Goal: Information Seeking & Learning: Learn about a topic

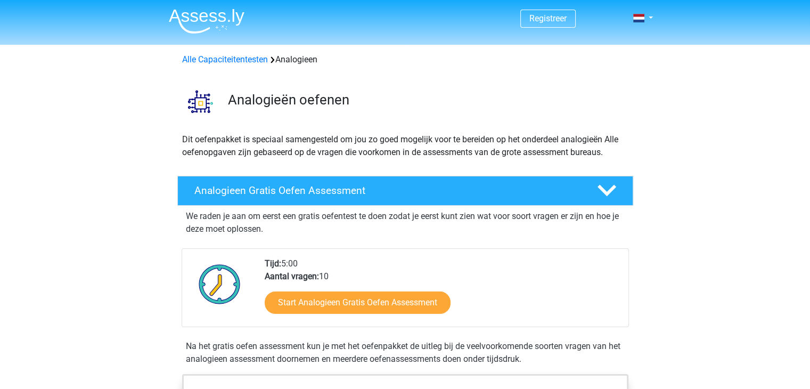
click at [206, 9] on img at bounding box center [207, 21] width 76 height 25
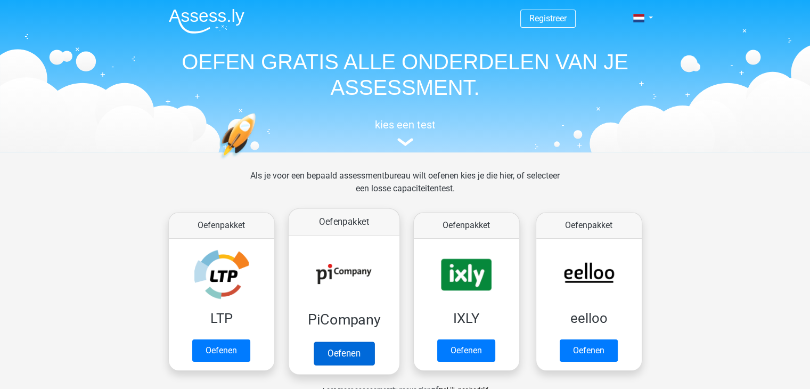
scroll to position [160, 0]
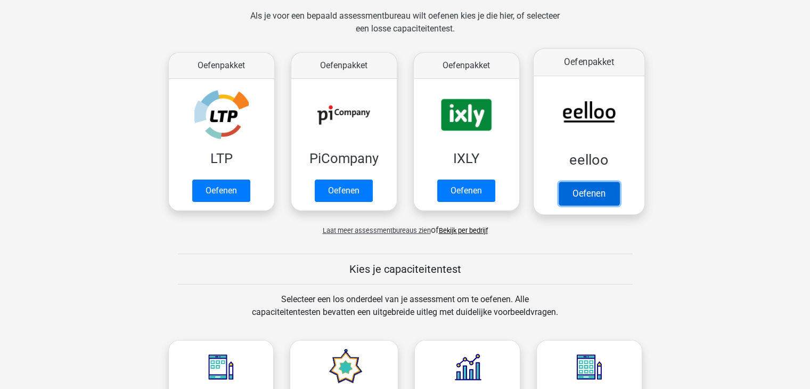
click at [616, 182] on link "Oefenen" at bounding box center [588, 193] width 61 height 23
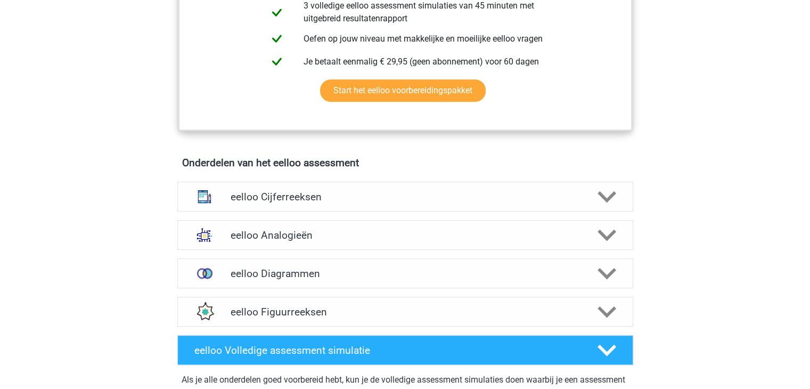
scroll to position [639, 0]
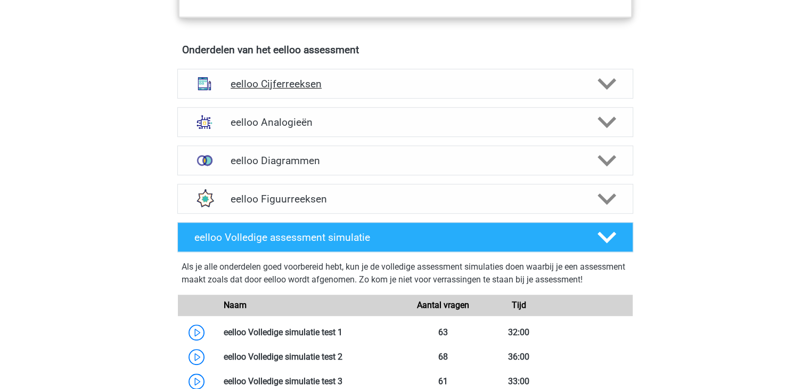
click at [268, 88] on h4 "eelloo Cijferreeksen" at bounding box center [405, 84] width 349 height 12
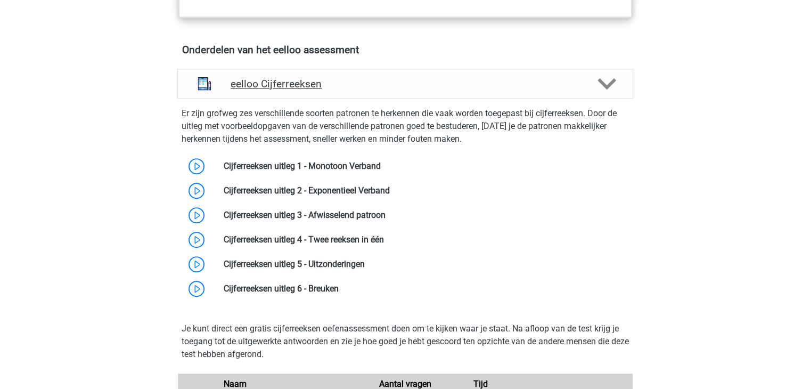
click at [268, 88] on h4 "eelloo Cijferreeksen" at bounding box center [405, 84] width 349 height 12
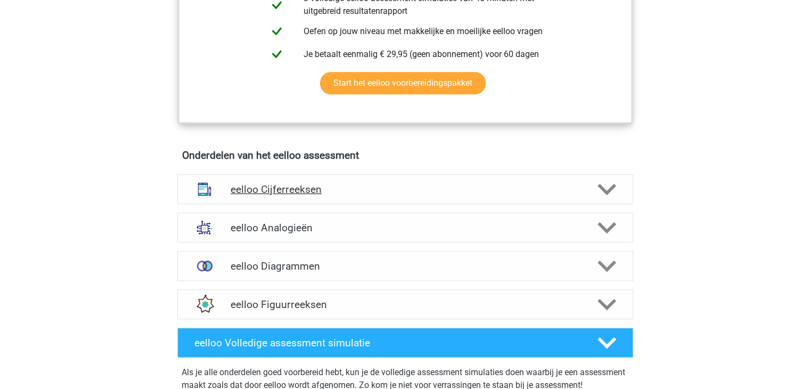
scroll to position [532, 0]
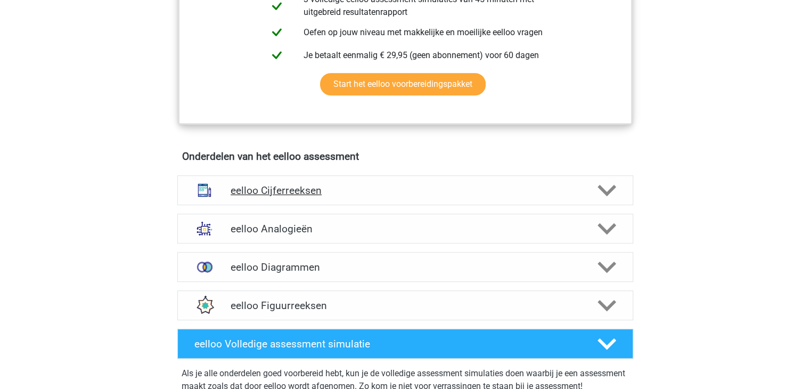
click at [268, 196] on h4 "eelloo Cijferreeksen" at bounding box center [405, 190] width 349 height 12
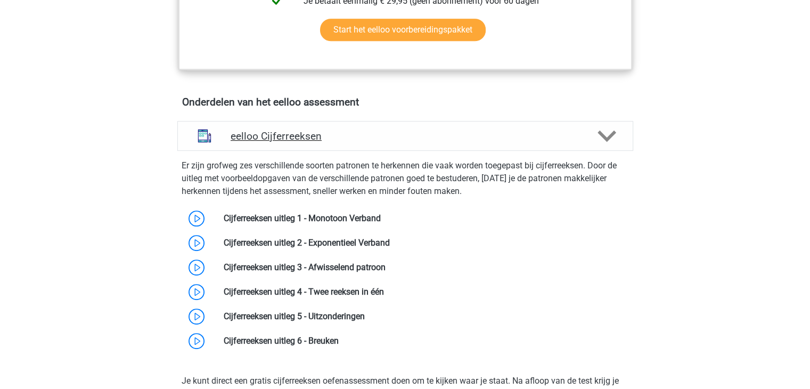
scroll to position [586, 0]
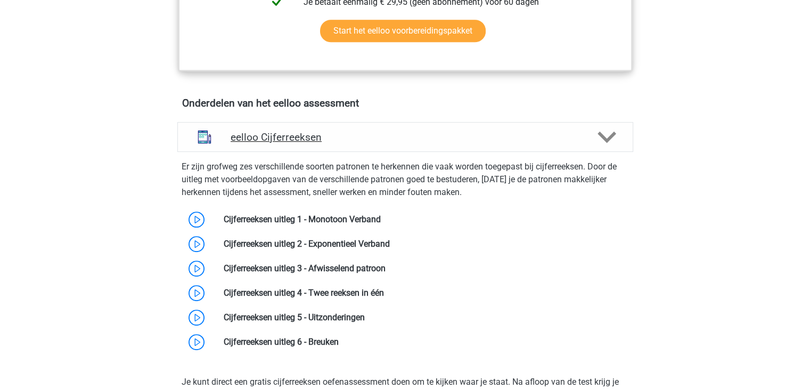
click at [314, 143] on h4 "eelloo Cijferreeksen" at bounding box center [405, 137] width 349 height 12
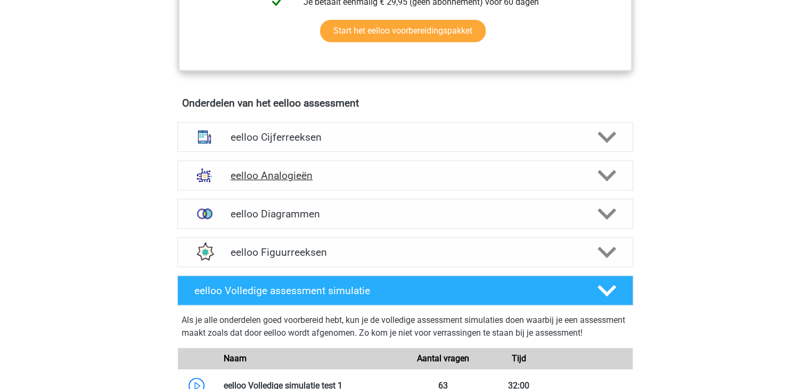
click at [310, 175] on h4 "eelloo Analogieën" at bounding box center [405, 175] width 349 height 12
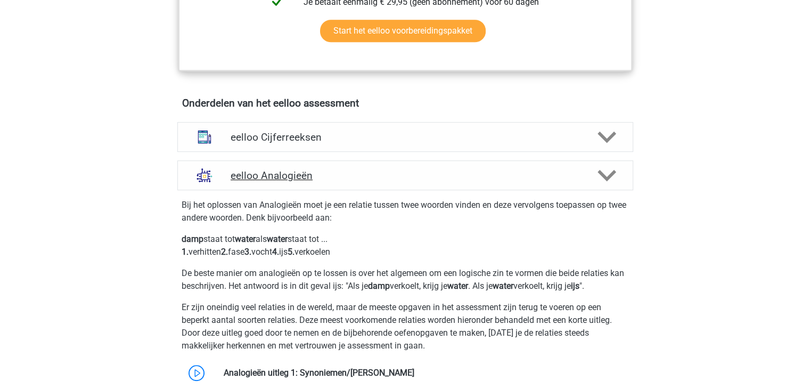
click at [310, 175] on h4 "eelloo Analogieën" at bounding box center [405, 175] width 349 height 12
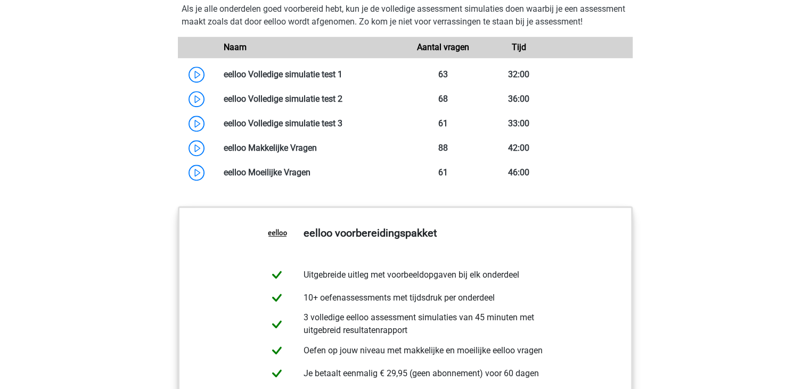
scroll to position [852, 0]
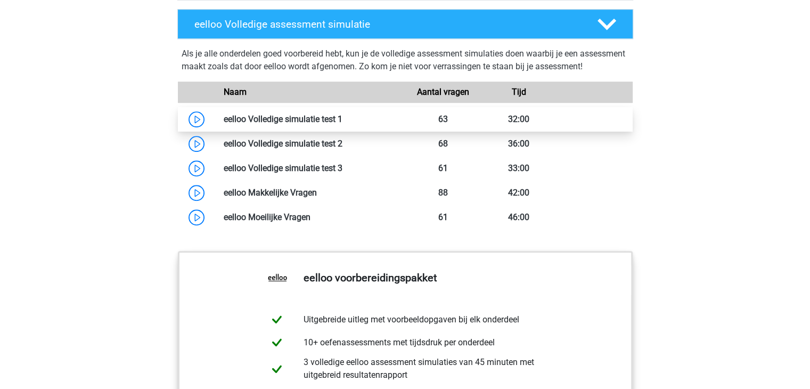
click at [342, 124] on link at bounding box center [342, 119] width 0 height 10
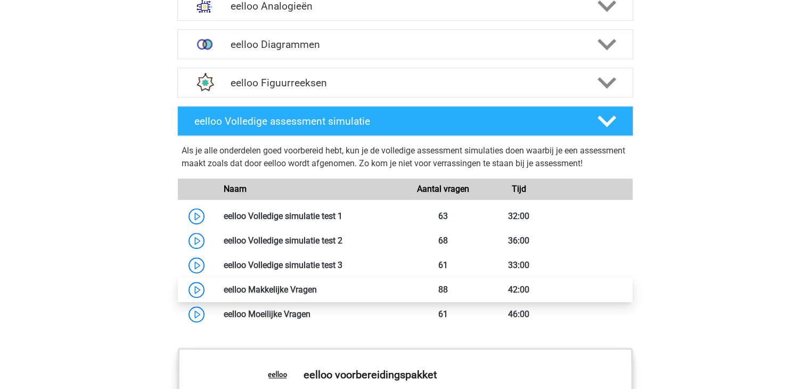
scroll to position [586, 0]
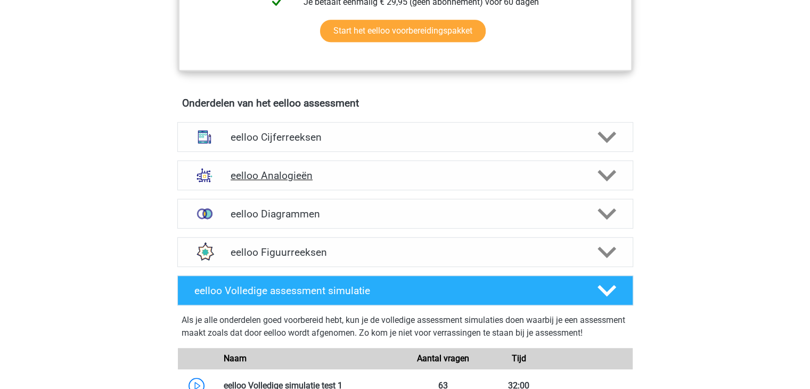
click at [270, 182] on h4 "eelloo Analogieën" at bounding box center [405, 175] width 349 height 12
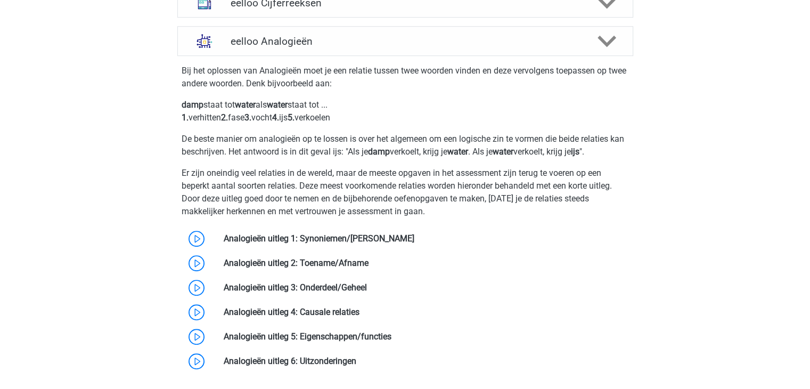
scroll to position [799, 0]
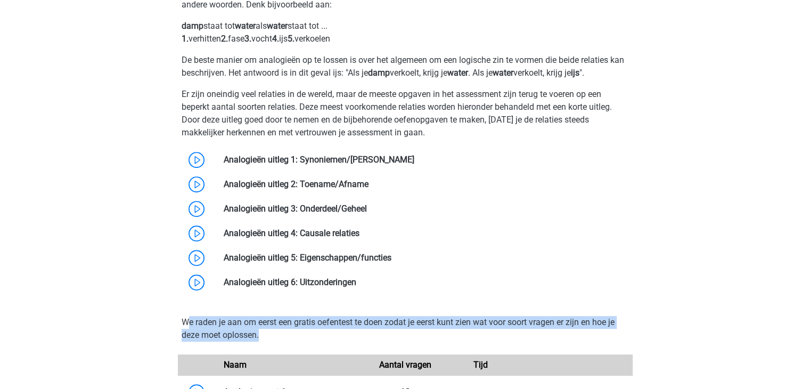
drag, startPoint x: 187, startPoint y: 325, endPoint x: 302, endPoint y: 340, distance: 115.9
click at [302, 340] on p "We raden je aan om eerst een gratis oefentest te doen zodat je eerst kunt zien …" at bounding box center [405, 329] width 447 height 26
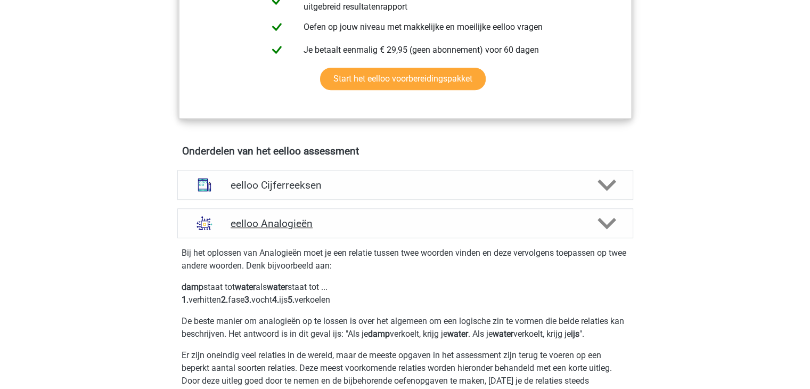
scroll to position [532, 0]
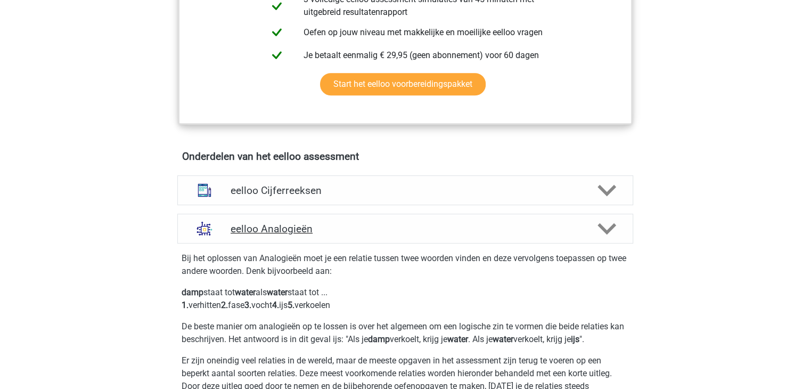
click at [251, 235] on h4 "eelloo Analogieën" at bounding box center [405, 229] width 349 height 12
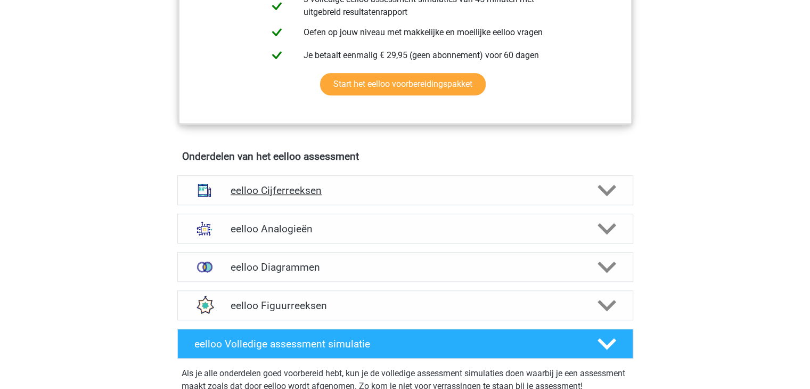
click at [274, 186] on div "eelloo Cijferreeksen" at bounding box center [405, 190] width 456 height 30
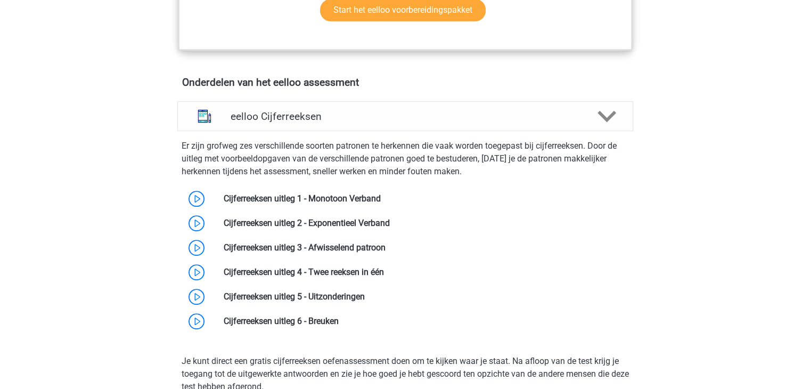
scroll to position [586, 0]
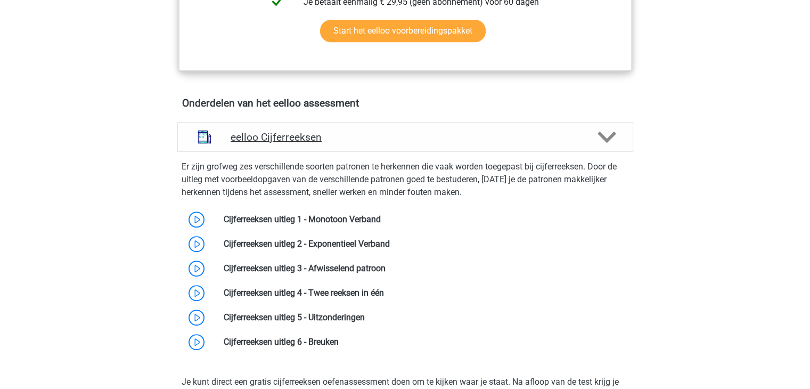
click at [260, 143] on h4 "eelloo Cijferreeksen" at bounding box center [405, 137] width 349 height 12
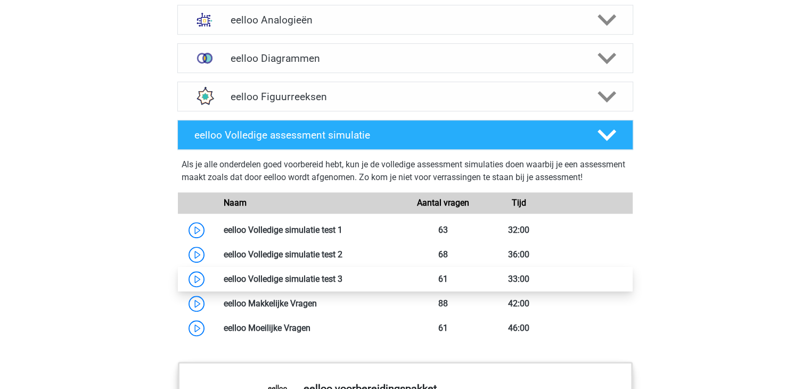
scroll to position [799, 0]
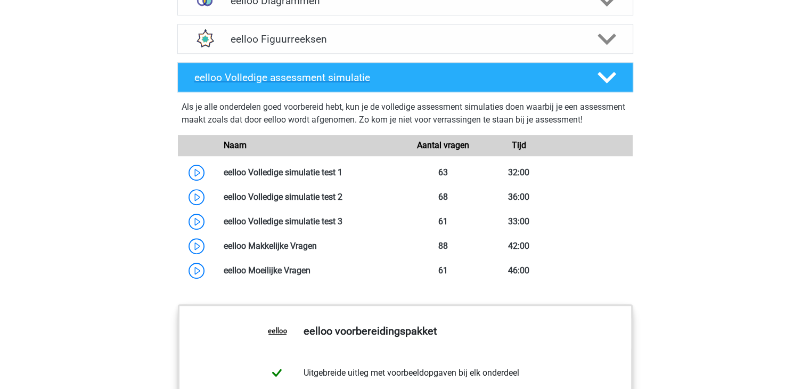
click at [376, 84] on h4 "eelloo Volledige assessment simulatie" at bounding box center [387, 77] width 386 height 12
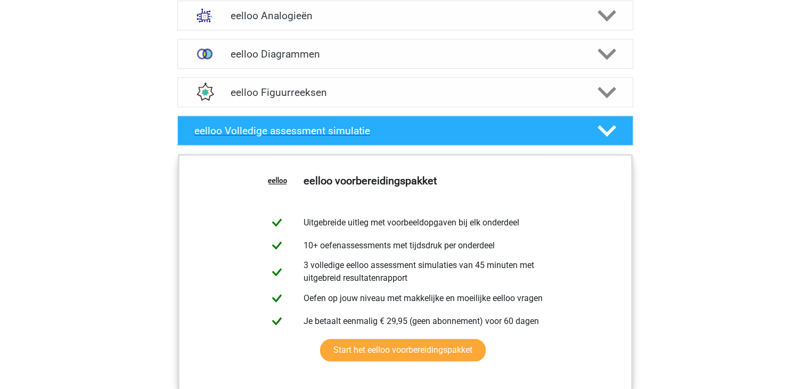
scroll to position [639, 0]
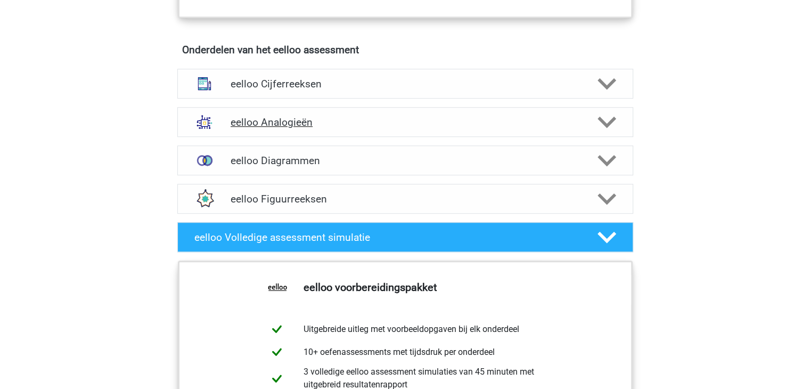
click at [284, 128] on h4 "eelloo Analogieën" at bounding box center [405, 122] width 349 height 12
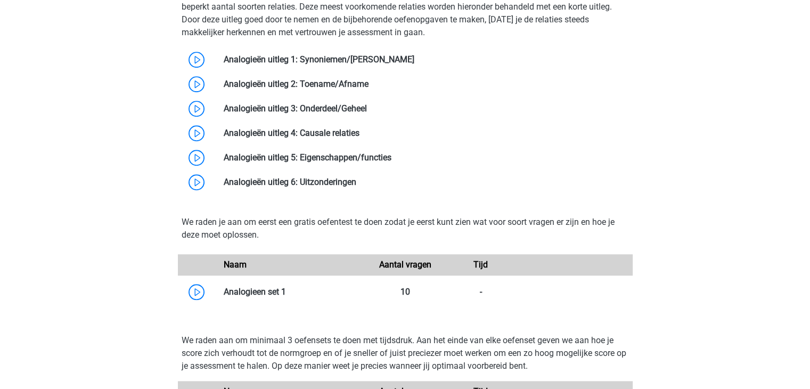
scroll to position [905, 0]
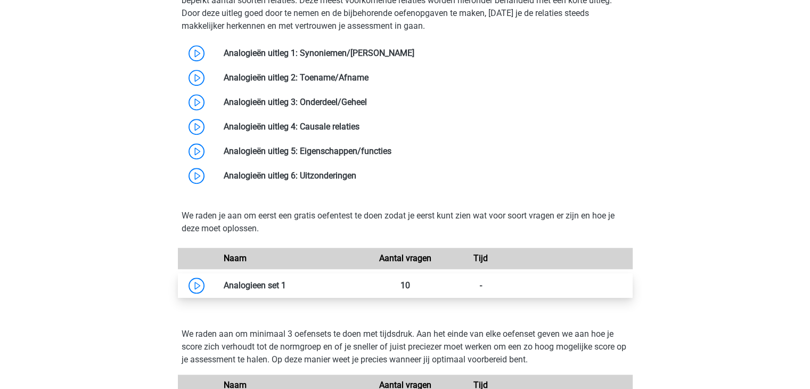
click at [286, 290] on link at bounding box center [286, 285] width 0 height 10
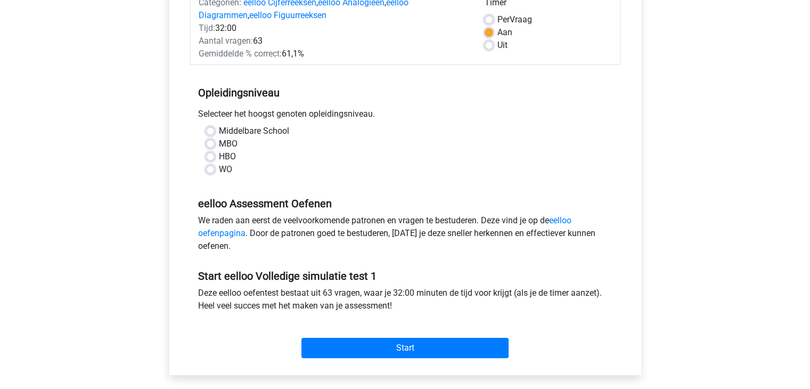
scroll to position [160, 0]
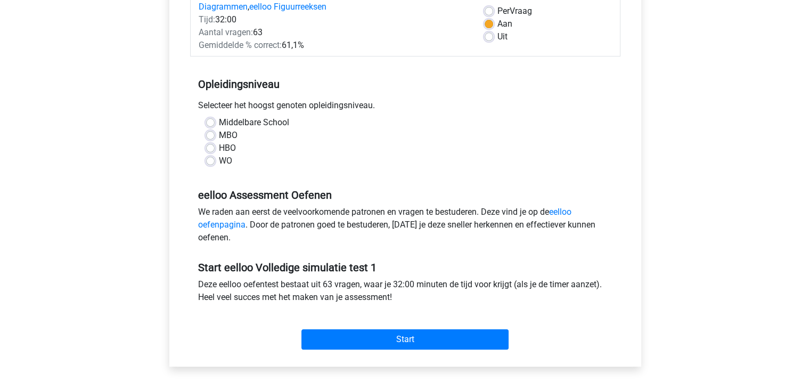
click at [217, 159] on div "WO" at bounding box center [405, 160] width 398 height 13
click at [219, 159] on label "WO" at bounding box center [225, 160] width 13 height 13
click at [206, 159] on input "WO" at bounding box center [210, 159] width 9 height 11
radio input "true"
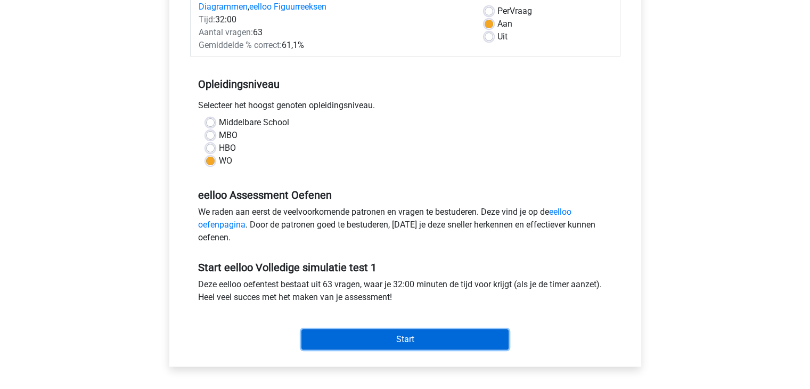
click at [340, 334] on input "Start" at bounding box center [404, 339] width 207 height 20
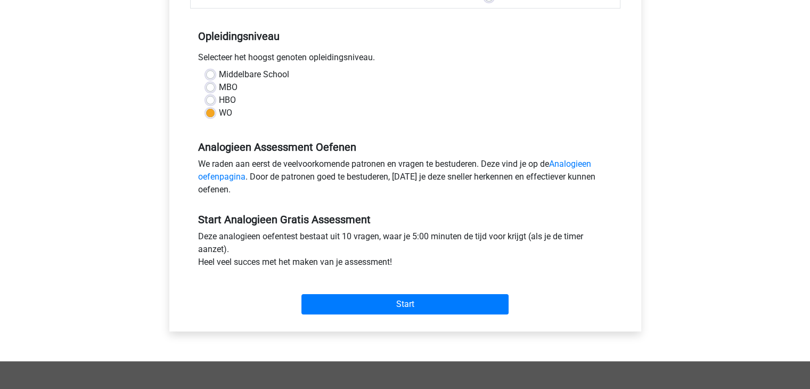
scroll to position [213, 0]
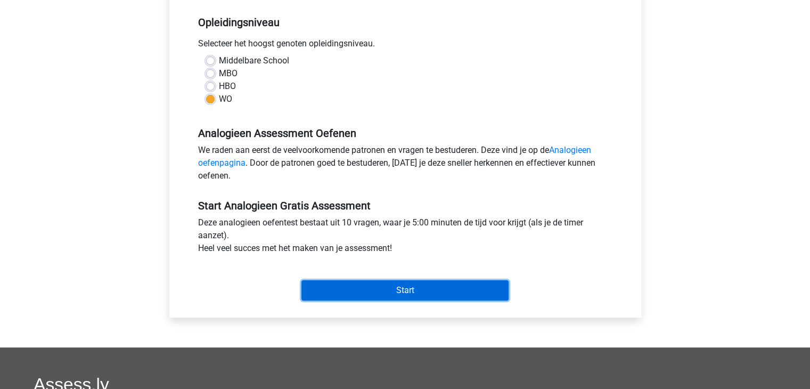
click at [392, 285] on input "Start" at bounding box center [404, 290] width 207 height 20
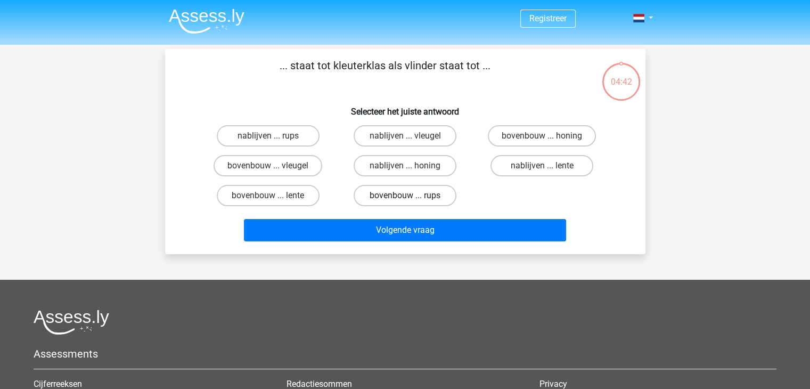
click at [441, 195] on label "bovenbouw ... rups" at bounding box center [405, 195] width 103 height 21
click at [412, 195] on input "bovenbouw ... rups" at bounding box center [408, 198] width 7 height 7
radio input "true"
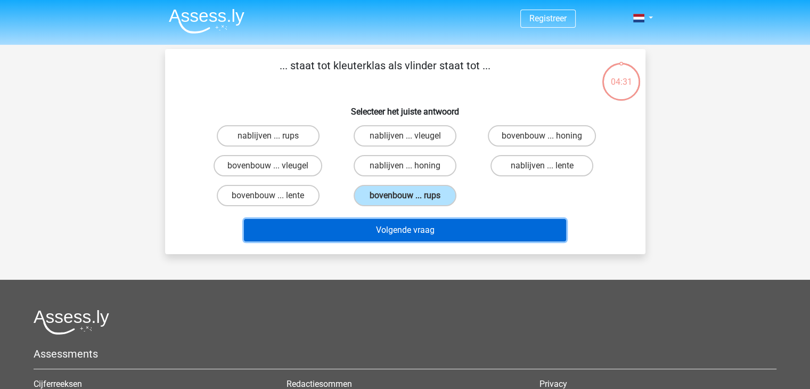
click at [420, 231] on button "Volgende vraag" at bounding box center [405, 230] width 322 height 22
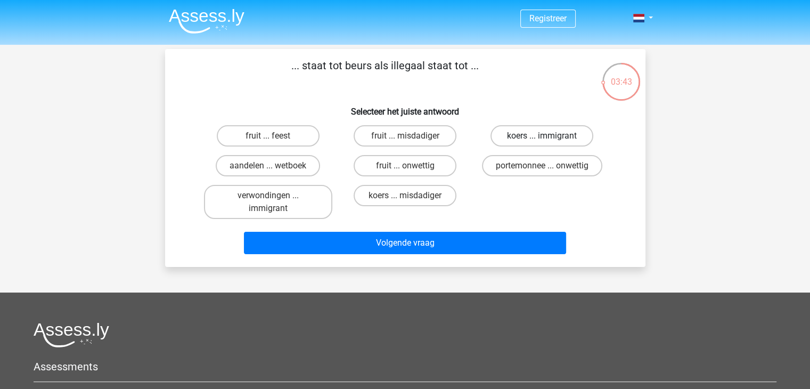
click at [564, 128] on label "koers ... immigrant" at bounding box center [541, 135] width 103 height 21
click at [549, 136] on input "koers ... immigrant" at bounding box center [545, 139] width 7 height 7
radio input "true"
click at [409, 191] on label "koers ... misdadiger" at bounding box center [405, 195] width 103 height 21
click at [409, 195] on input "koers ... misdadiger" at bounding box center [408, 198] width 7 height 7
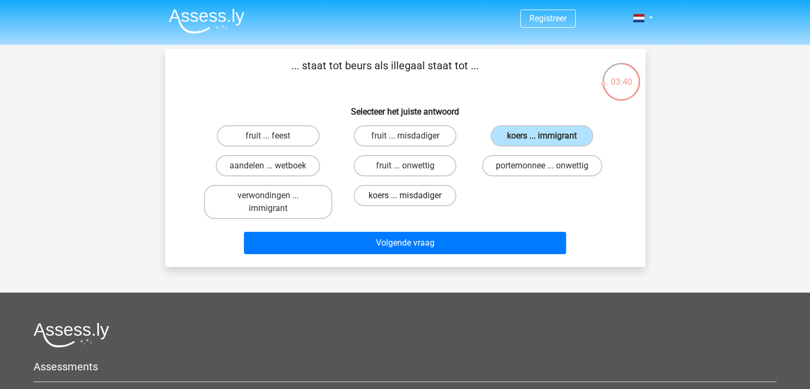
radio input "true"
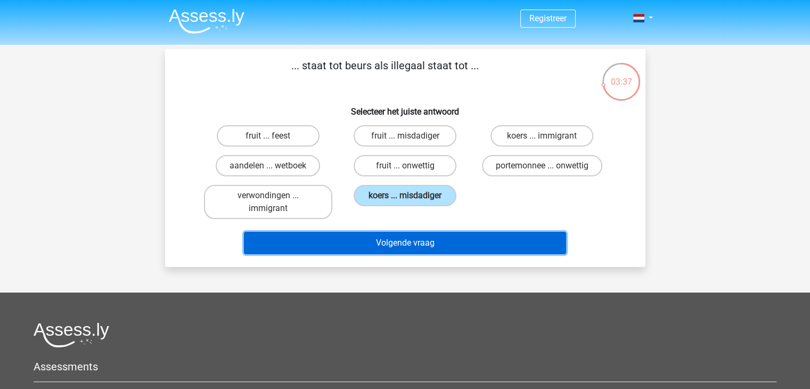
click at [407, 238] on button "Volgende vraag" at bounding box center [405, 243] width 322 height 22
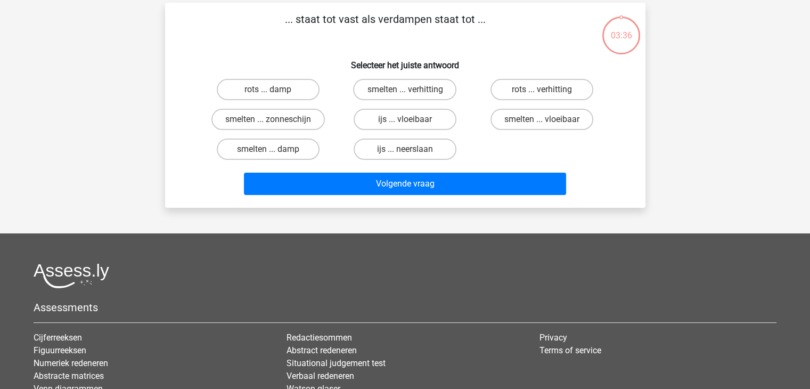
scroll to position [49, 0]
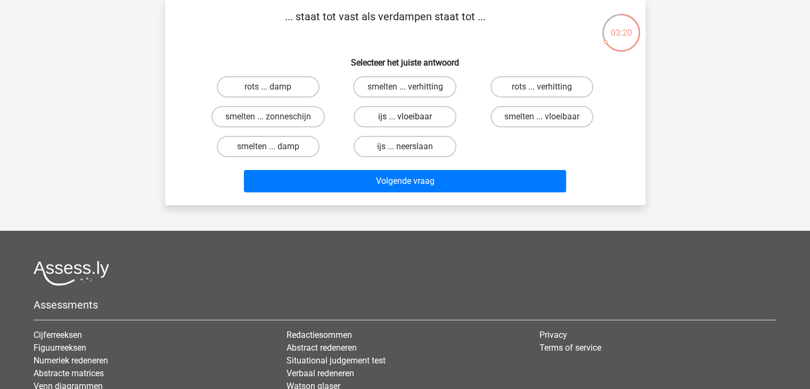
click at [393, 118] on label "ijs ... vloeibaar" at bounding box center [405, 116] width 103 height 21
click at [405, 118] on input "ijs ... vloeibaar" at bounding box center [408, 120] width 7 height 7
radio input "true"
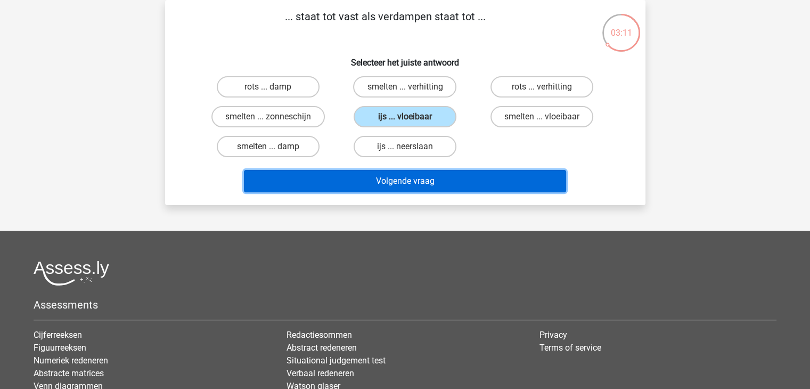
drag, startPoint x: 364, startPoint y: 175, endPoint x: 336, endPoint y: 108, distance: 73.1
click at [336, 108] on div "... staat tot vast als verdampen staat tot ... Selecteer het juiste antwoord ro…" at bounding box center [405, 103] width 472 height 188
click at [496, 182] on button "Volgende vraag" at bounding box center [405, 181] width 322 height 22
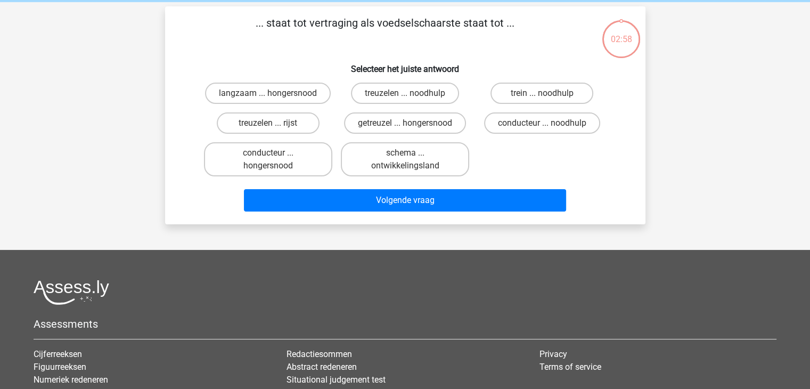
scroll to position [0, 0]
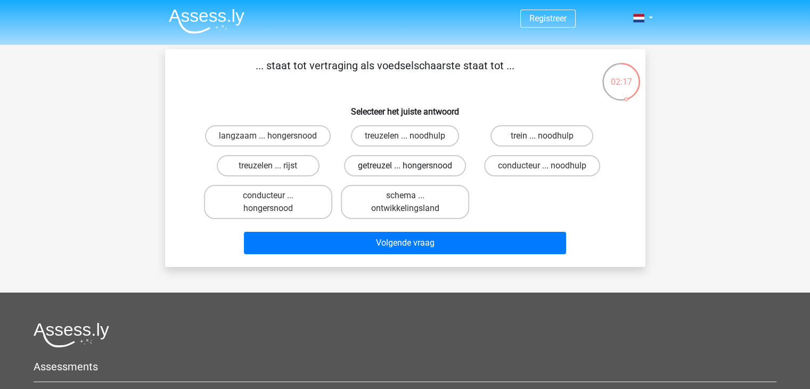
click at [422, 164] on label "getreuzel ... hongersnood" at bounding box center [405, 165] width 122 height 21
click at [412, 166] on input "getreuzel ... hongersnood" at bounding box center [408, 169] width 7 height 7
radio input "true"
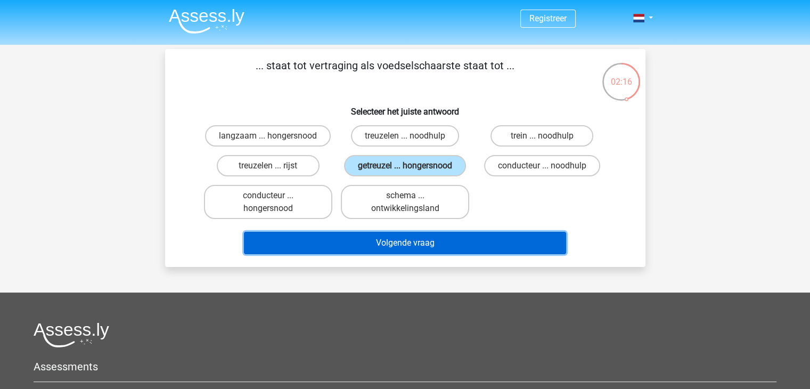
click at [412, 242] on button "Volgende vraag" at bounding box center [405, 243] width 322 height 22
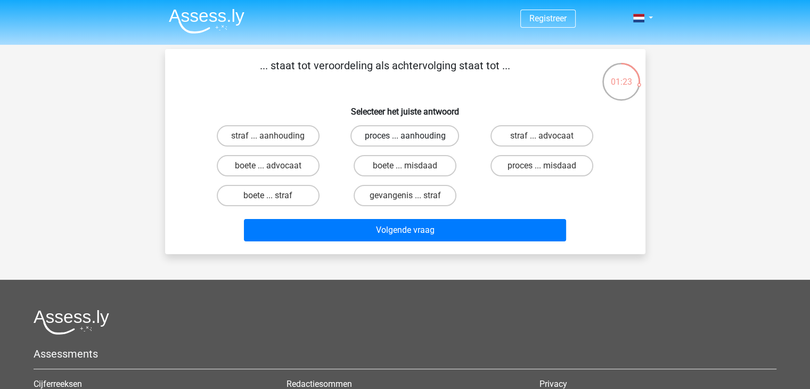
click at [390, 129] on label "proces ... aanhouding" at bounding box center [404, 135] width 109 height 21
click at [405, 136] on input "proces ... aanhouding" at bounding box center [408, 139] width 7 height 7
radio input "true"
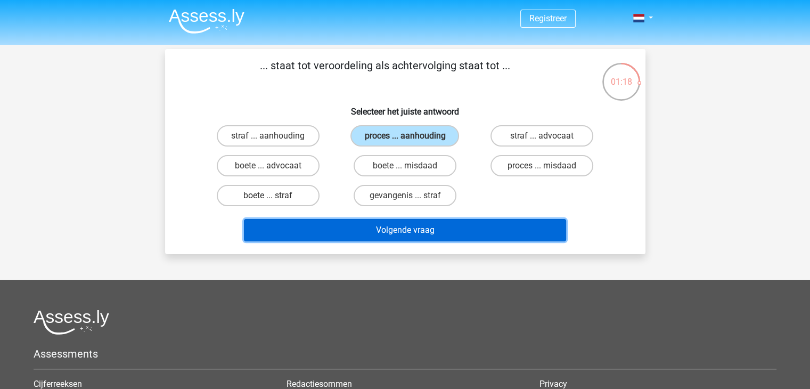
click at [416, 228] on button "Volgende vraag" at bounding box center [405, 230] width 322 height 22
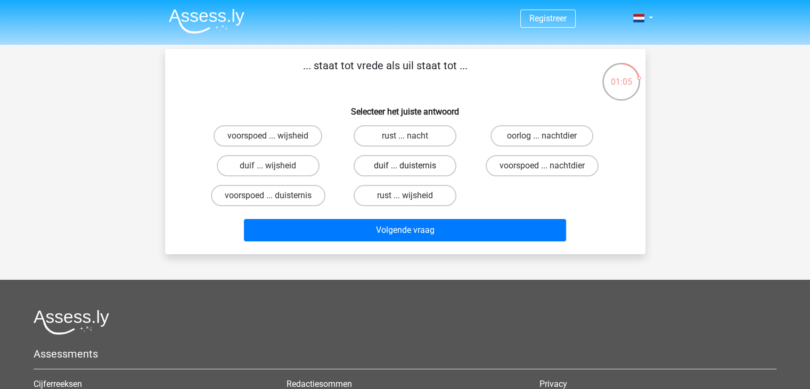
click at [403, 166] on label "duif ... duisternis" at bounding box center [405, 165] width 103 height 21
click at [405, 166] on input "duif ... duisternis" at bounding box center [408, 169] width 7 height 7
radio input "true"
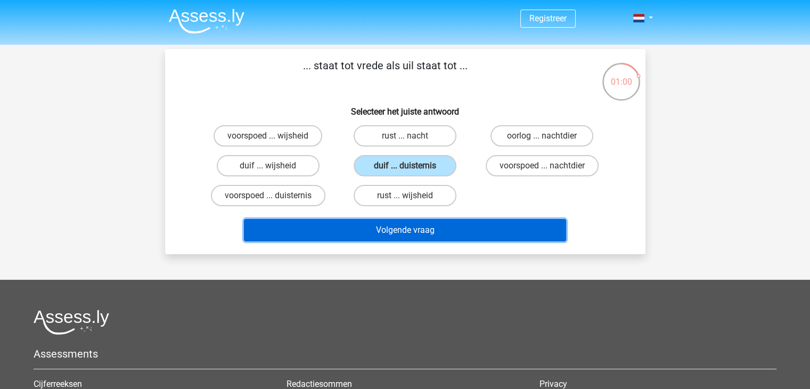
click at [406, 239] on button "Volgende vraag" at bounding box center [405, 230] width 322 height 22
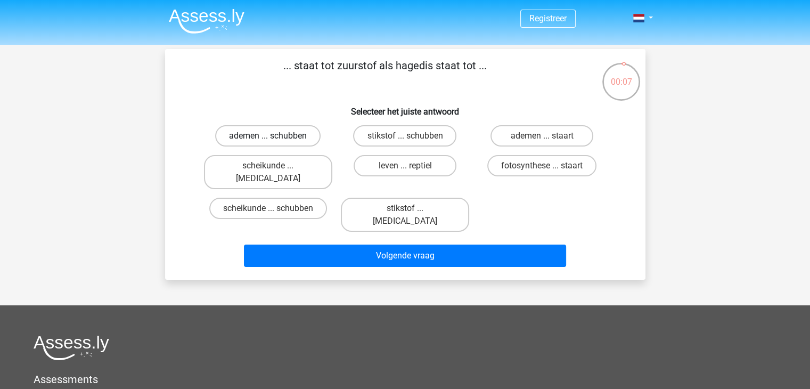
click at [288, 139] on label "ademen ... schubben" at bounding box center [267, 135] width 105 height 21
click at [275, 139] on input "ademen ... schubben" at bounding box center [271, 139] width 7 height 7
radio input "true"
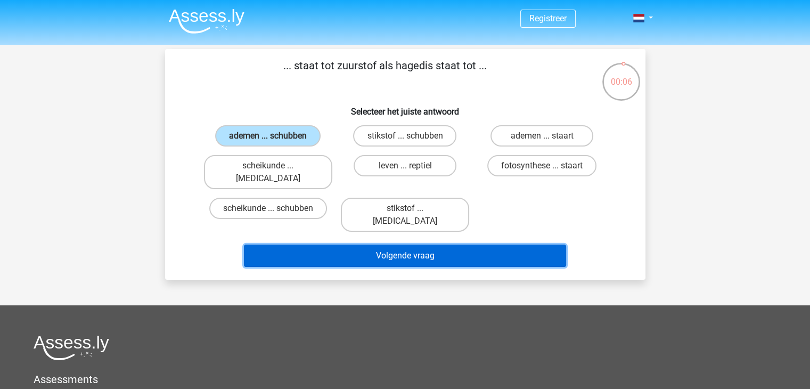
click at [398, 244] on button "Volgende vraag" at bounding box center [405, 255] width 322 height 22
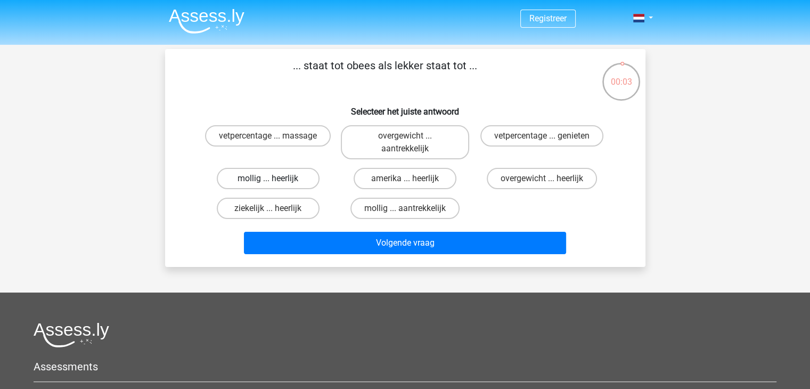
click at [287, 184] on label "mollig ... heerlijk" at bounding box center [268, 178] width 103 height 21
click at [275, 184] on input "mollig ... heerlijk" at bounding box center [271, 181] width 7 height 7
radio input "true"
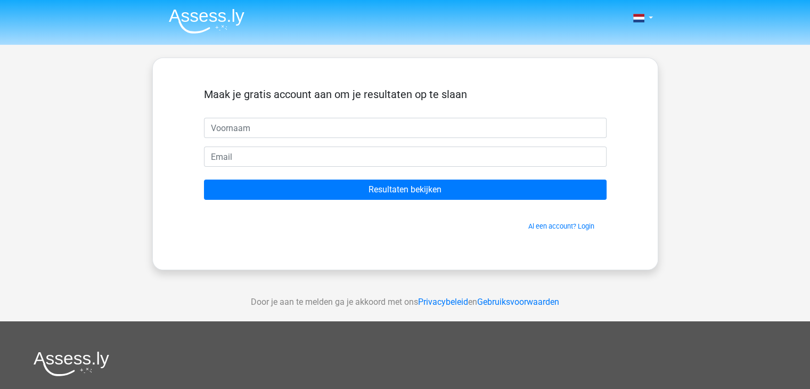
click at [192, 28] on img at bounding box center [207, 21] width 76 height 25
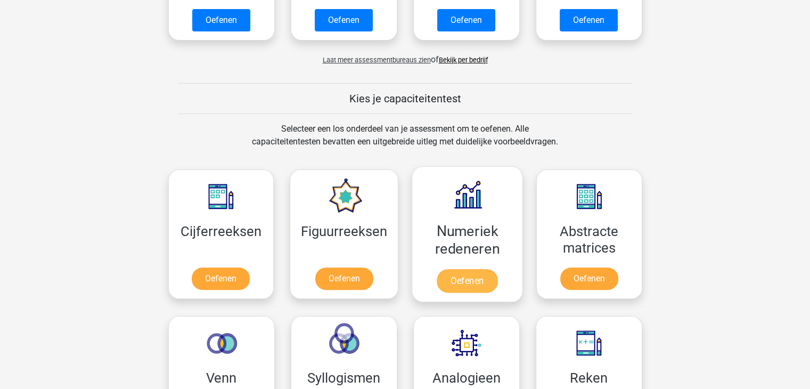
scroll to position [426, 0]
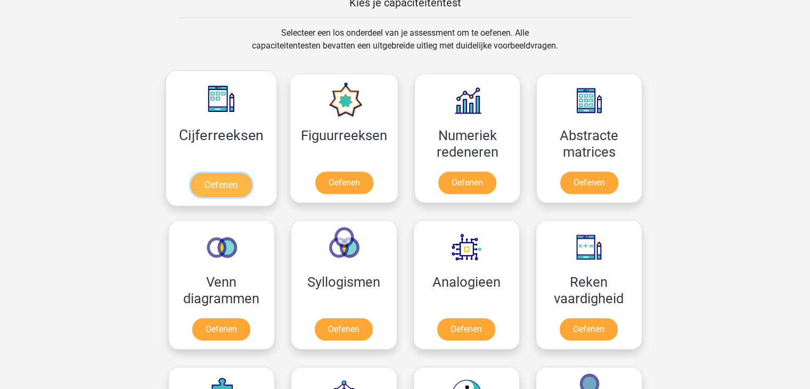
click at [251, 173] on link "Oefenen" at bounding box center [221, 184] width 61 height 23
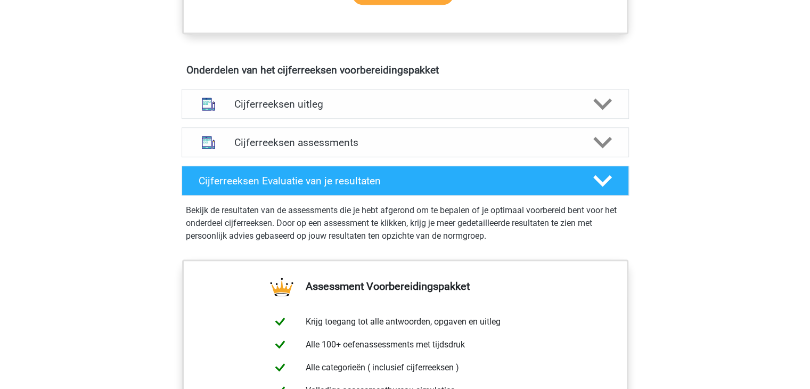
scroll to position [586, 0]
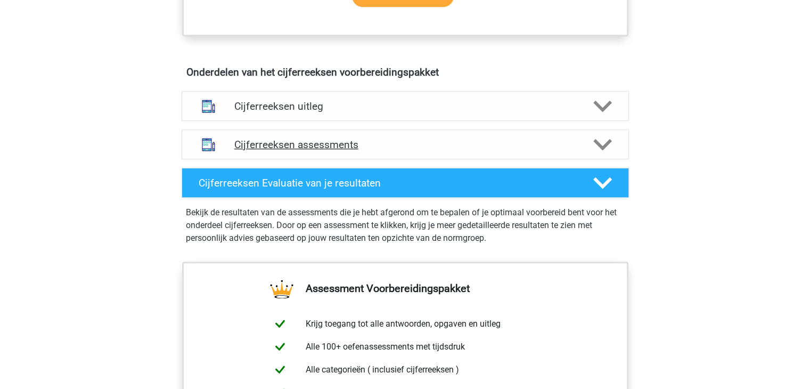
click at [307, 151] on h4 "Cijferreeksen assessments" at bounding box center [405, 144] width 342 height 12
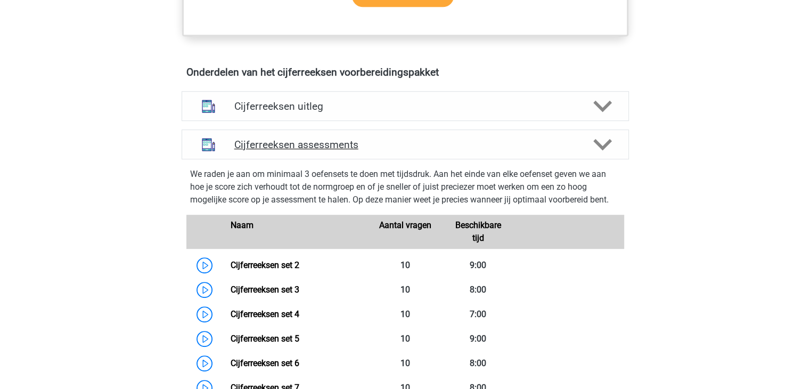
click at [307, 151] on h4 "Cijferreeksen assessments" at bounding box center [405, 144] width 342 height 12
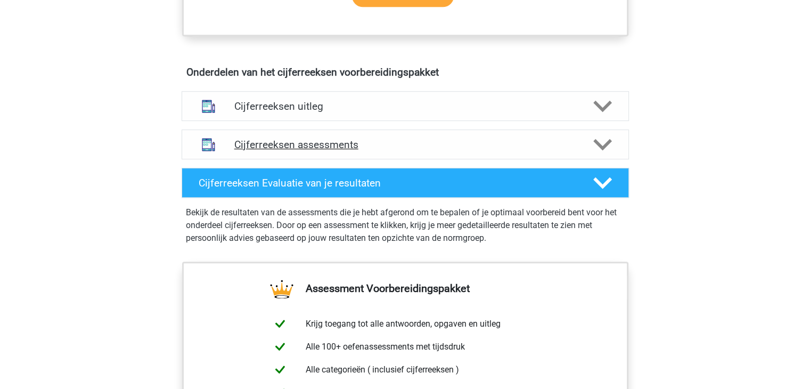
click at [307, 151] on h4 "Cijferreeksen assessments" at bounding box center [405, 144] width 342 height 12
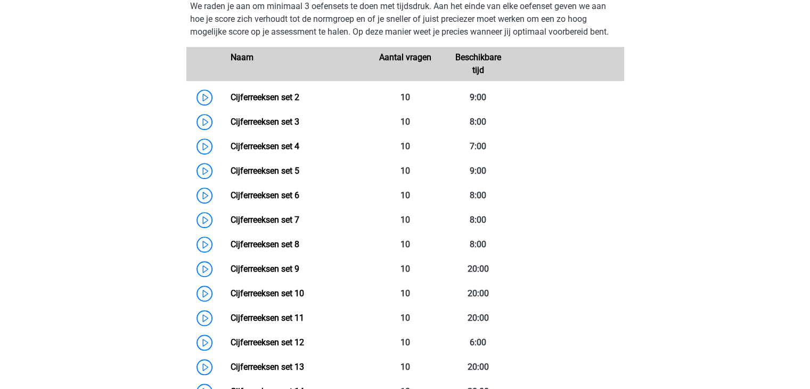
scroll to position [639, 0]
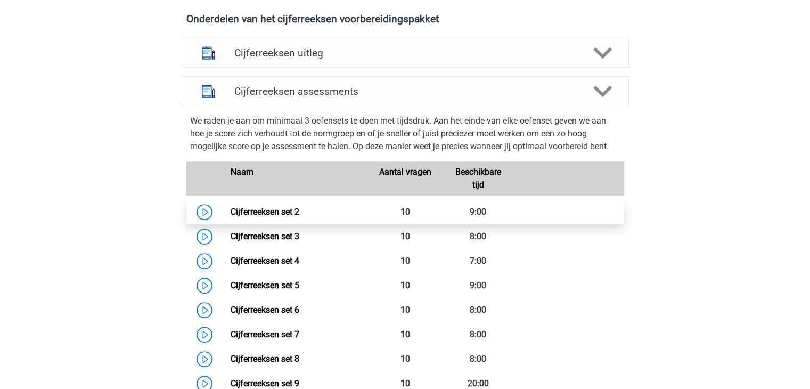
click at [253, 217] on link "Cijferreeksen set 2" at bounding box center [265, 212] width 69 height 10
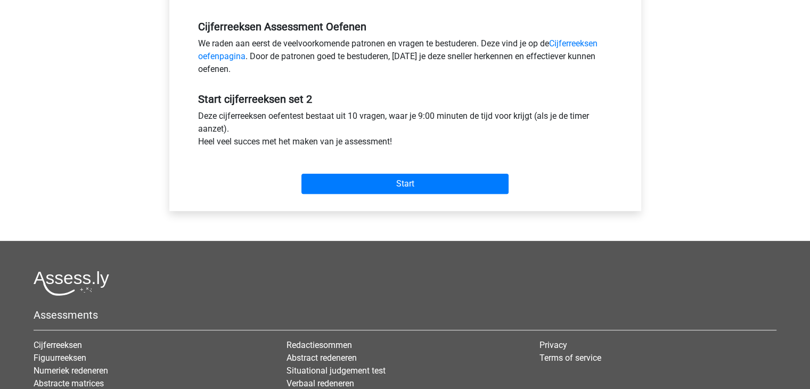
scroll to position [319, 0]
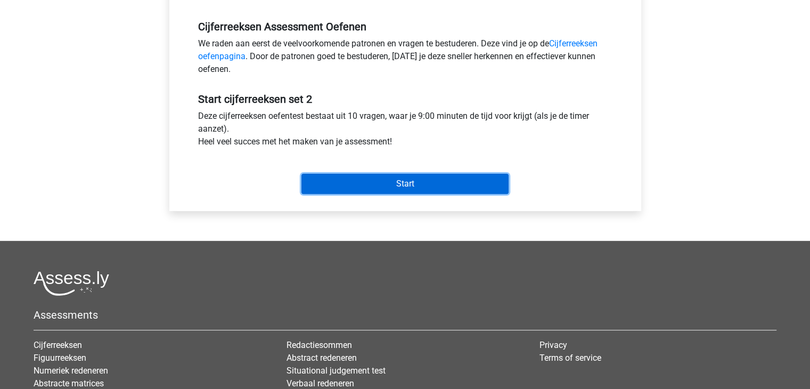
click at [346, 184] on input "Start" at bounding box center [404, 184] width 207 height 20
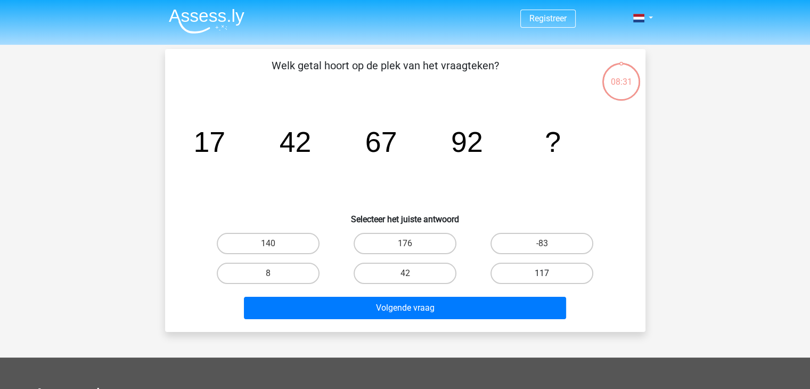
click at [558, 268] on label "117" at bounding box center [541, 273] width 103 height 21
click at [549, 273] on input "117" at bounding box center [545, 276] width 7 height 7
radio input "true"
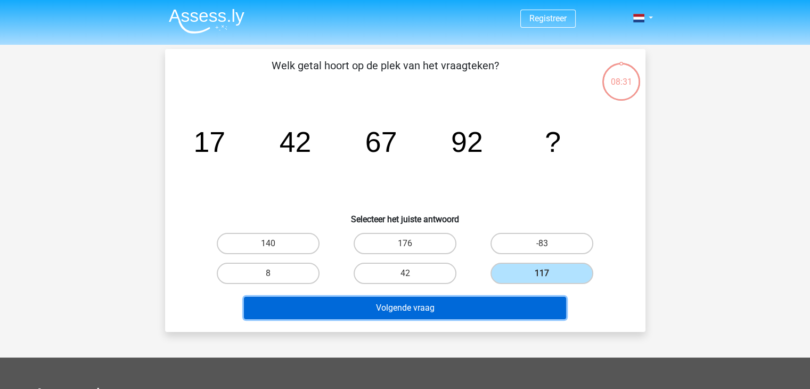
click at [520, 297] on button "Volgende vraag" at bounding box center [405, 308] width 322 height 22
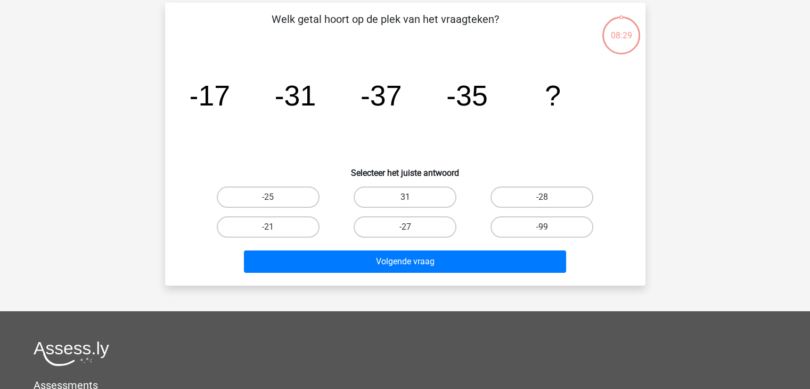
scroll to position [49, 0]
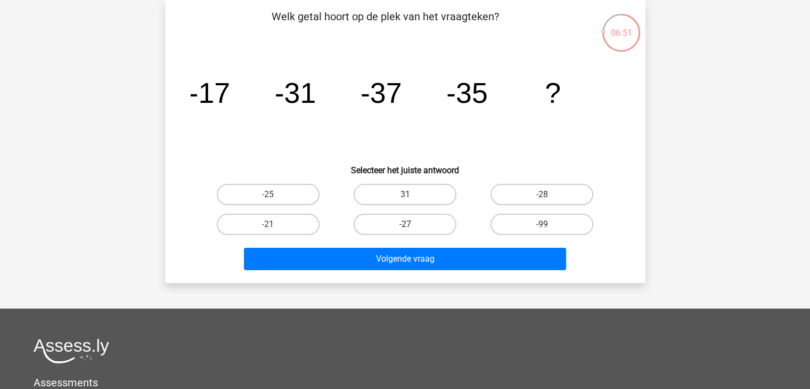
click at [428, 223] on label "-27" at bounding box center [405, 224] width 103 height 21
click at [412, 224] on input "-27" at bounding box center [408, 227] width 7 height 7
radio input "true"
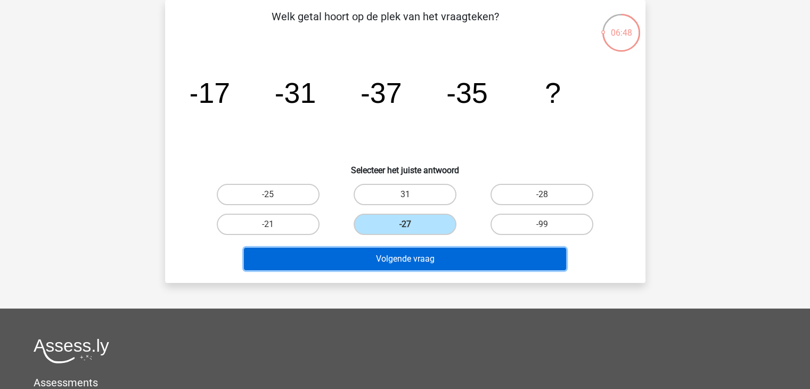
click at [493, 254] on button "Volgende vraag" at bounding box center [405, 259] width 322 height 22
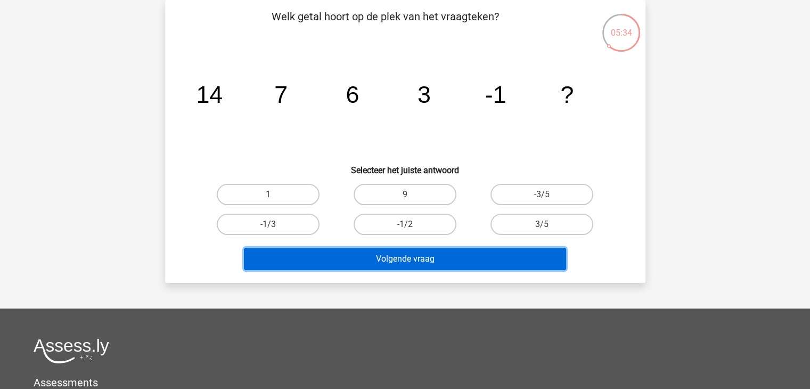
click at [387, 255] on button "Volgende vraag" at bounding box center [405, 259] width 322 height 22
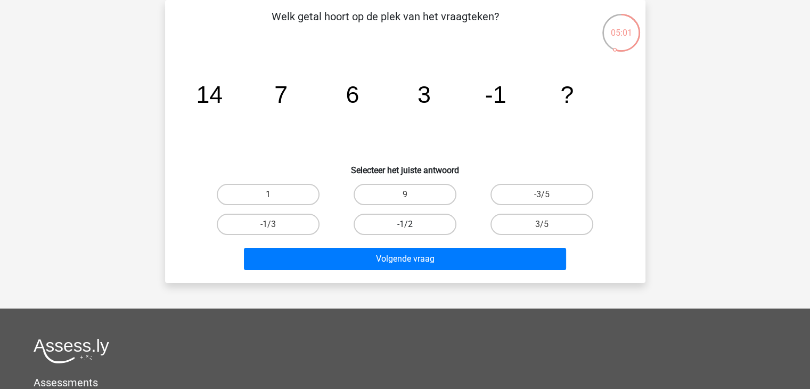
click at [400, 231] on label "-1/2" at bounding box center [405, 224] width 103 height 21
click at [405, 231] on input "-1/2" at bounding box center [408, 227] width 7 height 7
radio input "true"
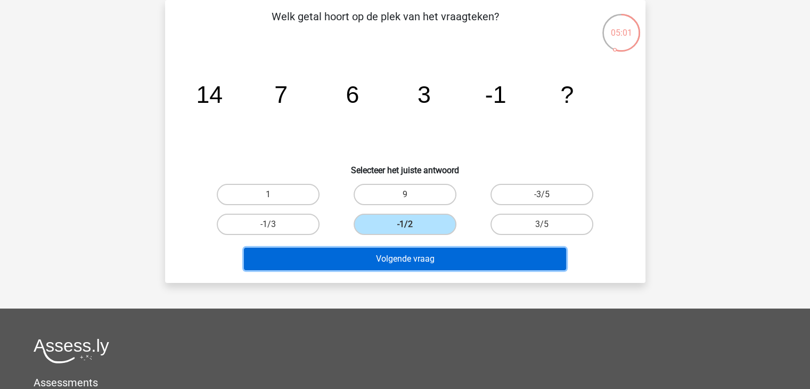
click at [407, 252] on button "Volgende vraag" at bounding box center [405, 259] width 322 height 22
